Goal: Find specific page/section: Find specific page/section

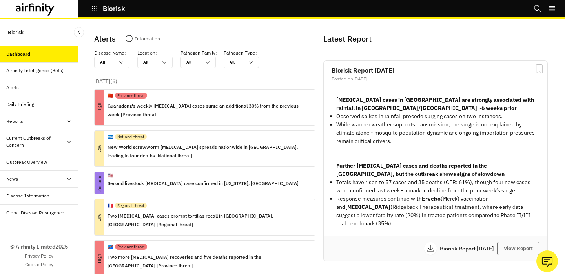
click at [42, 13] on icon at bounding box center [35, 9] width 39 height 13
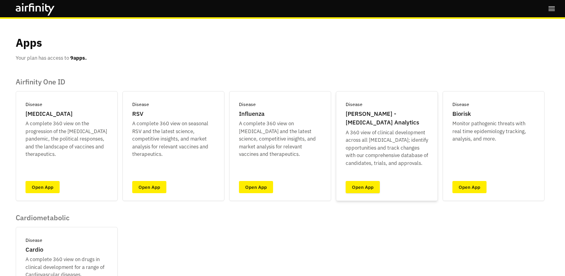
click at [365, 186] on link "Open App" at bounding box center [363, 187] width 34 height 12
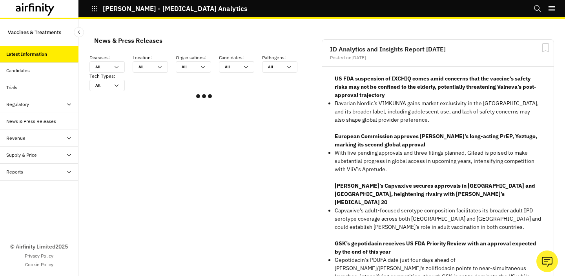
scroll to position [465, 230]
click at [46, 152] on div "Supply & Price" at bounding box center [42, 155] width 72 height 7
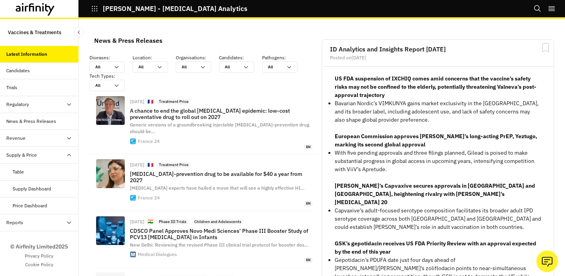
scroll to position [605, 230]
click at [46, 204] on div "Price Dashboard" at bounding box center [30, 205] width 35 height 7
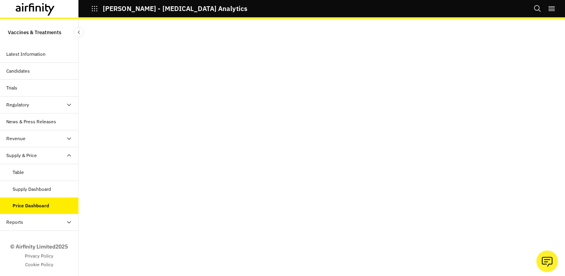
click at [30, 190] on div "Supply Dashboard" at bounding box center [32, 189] width 38 height 7
